Goal: Information Seeking & Learning: Learn about a topic

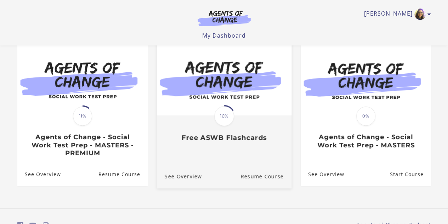
scroll to position [65, 0]
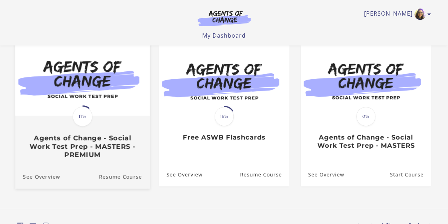
click at [83, 97] on img at bounding box center [82, 79] width 135 height 73
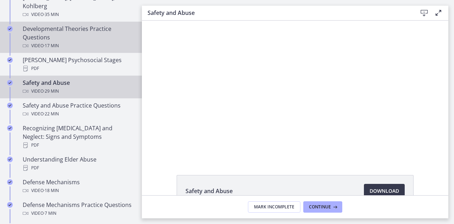
scroll to position [277, 0]
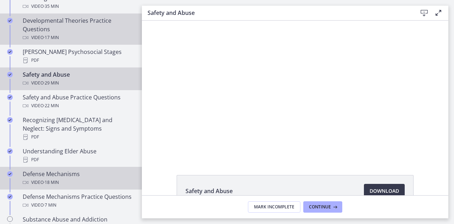
click at [38, 177] on link "Defense Mechanisms Video · 18 min" at bounding box center [71, 178] width 142 height 23
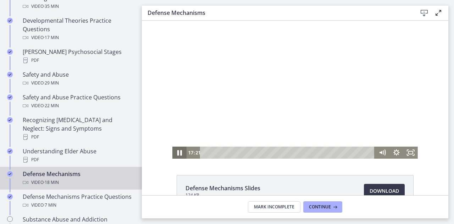
click at [176, 154] on icon "Pause" at bounding box center [179, 152] width 17 height 15
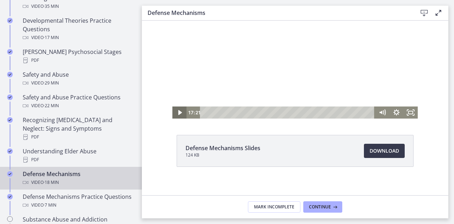
scroll to position [45, 0]
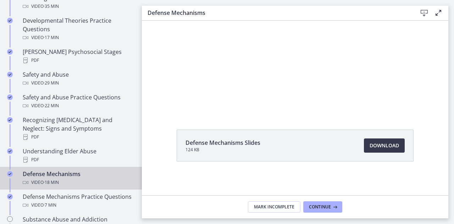
click at [319, 164] on div "Defense Mechanisms Slides 124 KB Download Opens in a new window" at bounding box center [295, 162] width 248 height 66
drag, startPoint x: 319, startPoint y: 164, endPoint x: 319, endPoint y: 176, distance: 11.7
click at [319, 176] on div "Defense Mechanisms Slides 124 KB Download Opens in a new window" at bounding box center [295, 162] width 248 height 66
click at [317, 211] on button "Continue" at bounding box center [322, 206] width 39 height 11
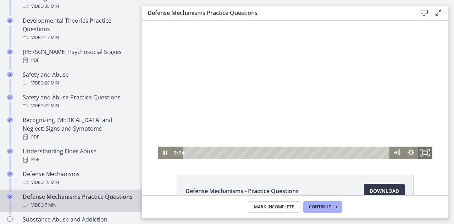
click at [420, 152] on icon "Fullscreen" at bounding box center [425, 152] width 17 height 15
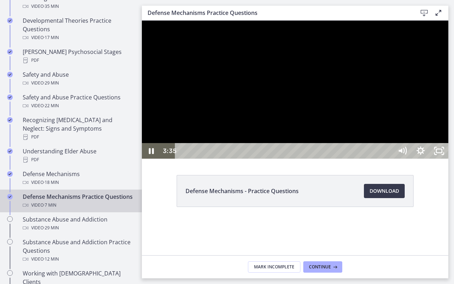
drag, startPoint x: 310, startPoint y: 239, endPoint x: 278, endPoint y: 247, distance: 32.8
click at [292, 158] on div at bounding box center [295, 90] width 306 height 138
click at [183, 158] on div "Playbar" at bounding box center [285, 151] width 207 height 16
click at [154, 160] on icon "Play Video" at bounding box center [152, 150] width 22 height 19
click at [154, 160] on icon "Pause" at bounding box center [151, 150] width 22 height 19
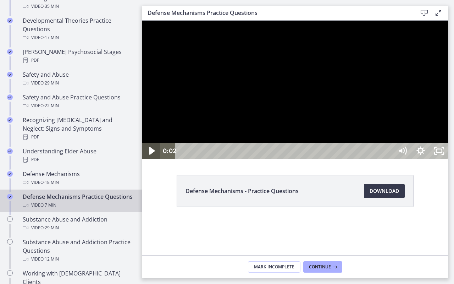
click at [154, 160] on icon "Play Video" at bounding box center [152, 150] width 22 height 19
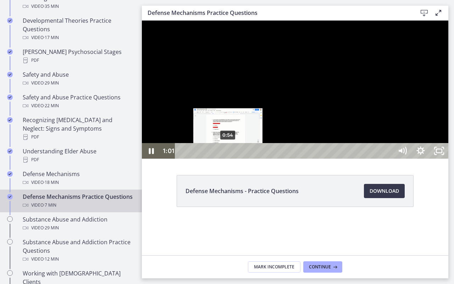
click at [228, 158] on div "0:54" at bounding box center [285, 151] width 207 height 16
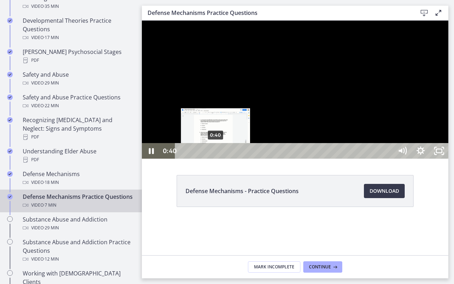
click at [216, 158] on div "0:40" at bounding box center [285, 151] width 207 height 16
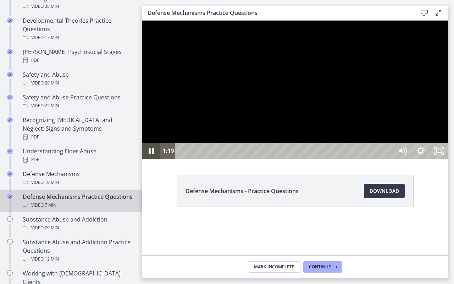
click at [151, 158] on icon "Pause" at bounding box center [151, 151] width 18 height 16
click at [155, 158] on icon "Play Video" at bounding box center [152, 151] width 18 height 16
click at [156, 160] on icon "Pause" at bounding box center [151, 150] width 22 height 19
click at [156, 158] on icon "Play Video" at bounding box center [152, 151] width 18 height 16
click at [323, 158] on div at bounding box center [295, 90] width 306 height 138
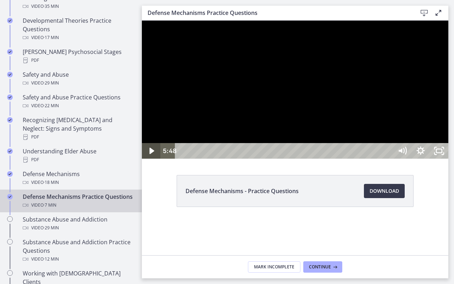
click at [149, 158] on icon "Play Video" at bounding box center [152, 151] width 18 height 16
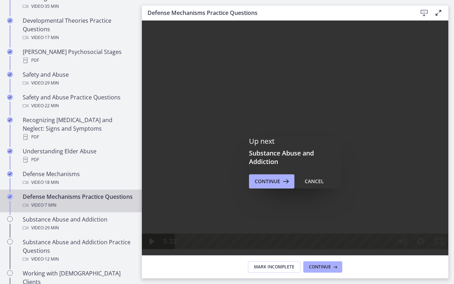
click at [142, 169] on div at bounding box center [295, 135] width 306 height 228
click at [142, 176] on div at bounding box center [295, 135] width 306 height 228
click at [277, 223] on div at bounding box center [295, 135] width 306 height 228
drag, startPoint x: 576, startPoint y: 153, endPoint x: 573, endPoint y: 135, distance: 18.4
click at [448, 135] on div at bounding box center [295, 135] width 306 height 228
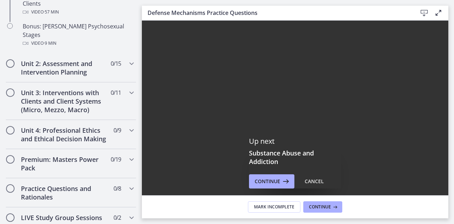
scroll to position [557, 0]
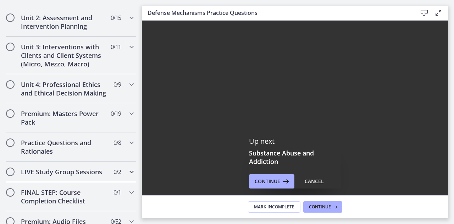
click at [94, 167] on h2 "LIVE Study Group Sessions" at bounding box center [64, 171] width 87 height 9
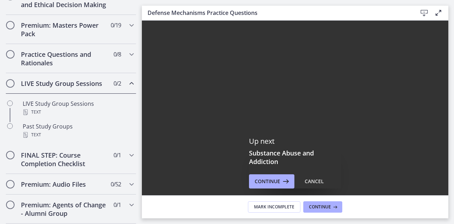
scroll to position [329, 0]
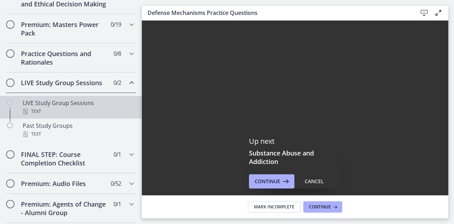
click at [51, 110] on div "LIVE Study Group Sessions Text" at bounding box center [78, 107] width 111 height 17
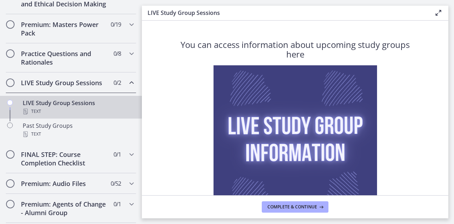
scroll to position [82, 0]
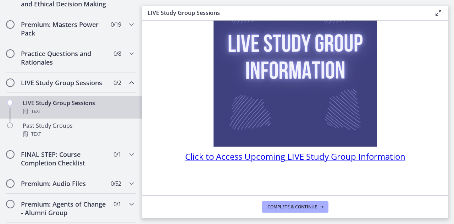
click at [266, 157] on span "Click to Access Upcoming LIVE Study Group Information" at bounding box center [295, 156] width 220 height 12
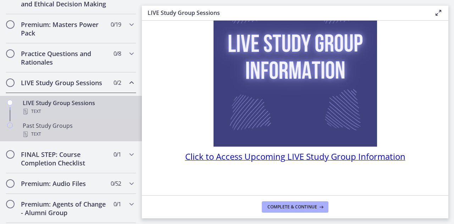
click at [44, 131] on div "Past Study Groups Text" at bounding box center [78, 129] width 111 height 17
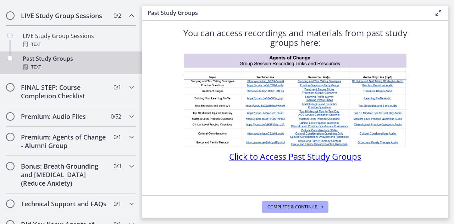
scroll to position [396, 0]
click at [97, 121] on h2 "Premium: Audio Files" at bounding box center [64, 116] width 87 height 9
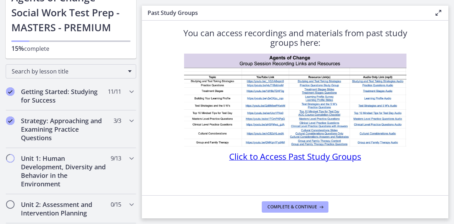
scroll to position [0, 0]
